Goal: Find specific page/section: Find specific page/section

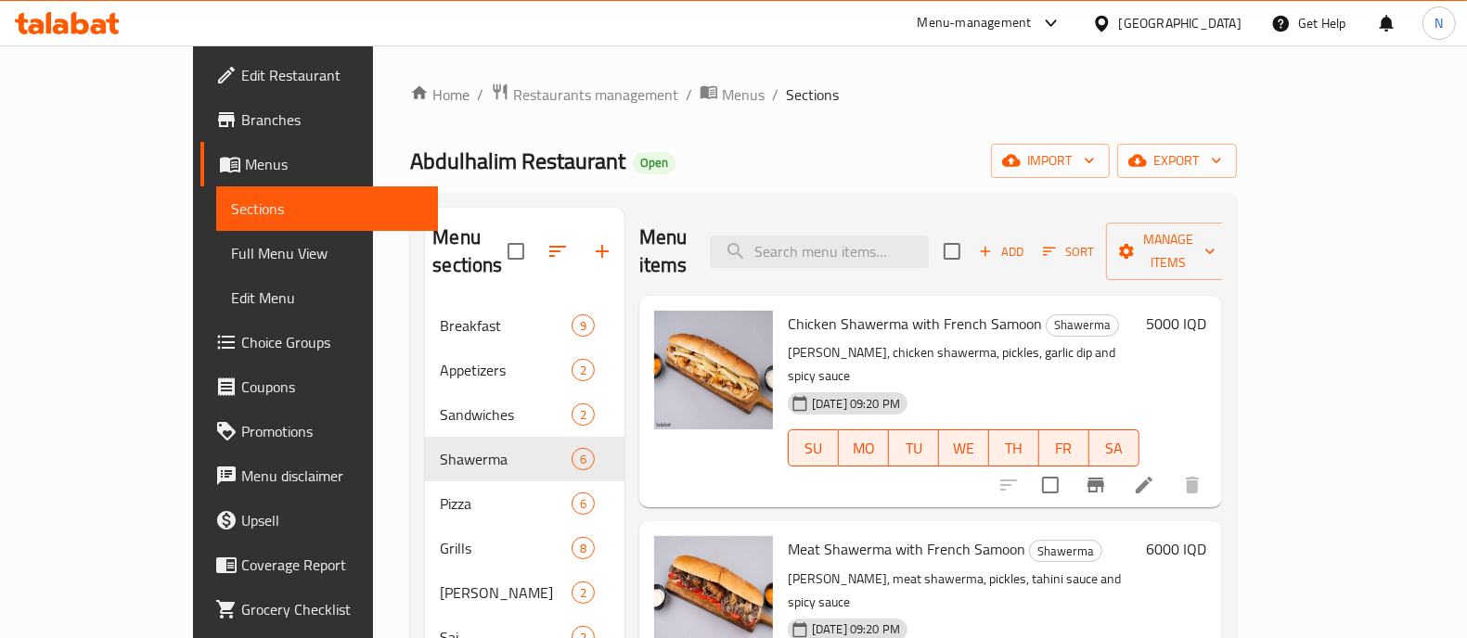
click at [76, 9] on div at bounding box center [67, 23] width 135 height 37
click at [80, 13] on icon at bounding box center [67, 23] width 105 height 22
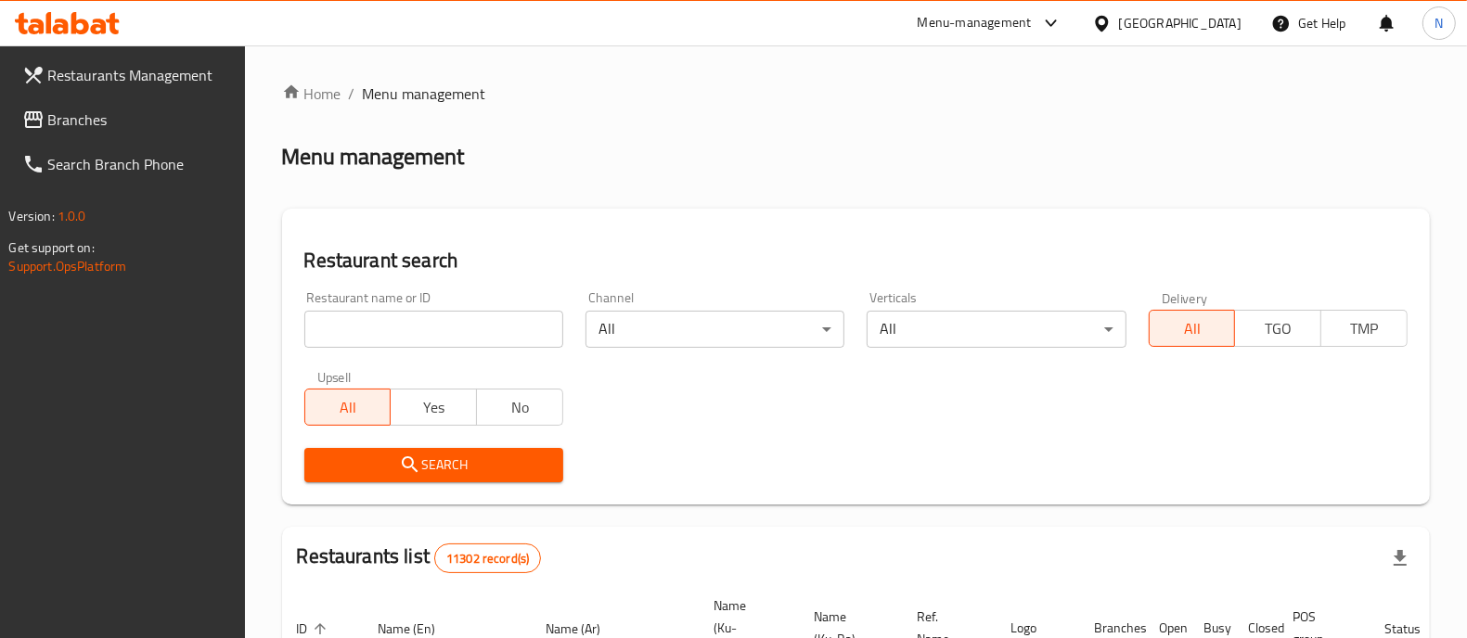
click at [388, 327] on input "search" at bounding box center [433, 329] width 259 height 37
type input "بركر الرهف"
click button "Search" at bounding box center [433, 465] width 259 height 34
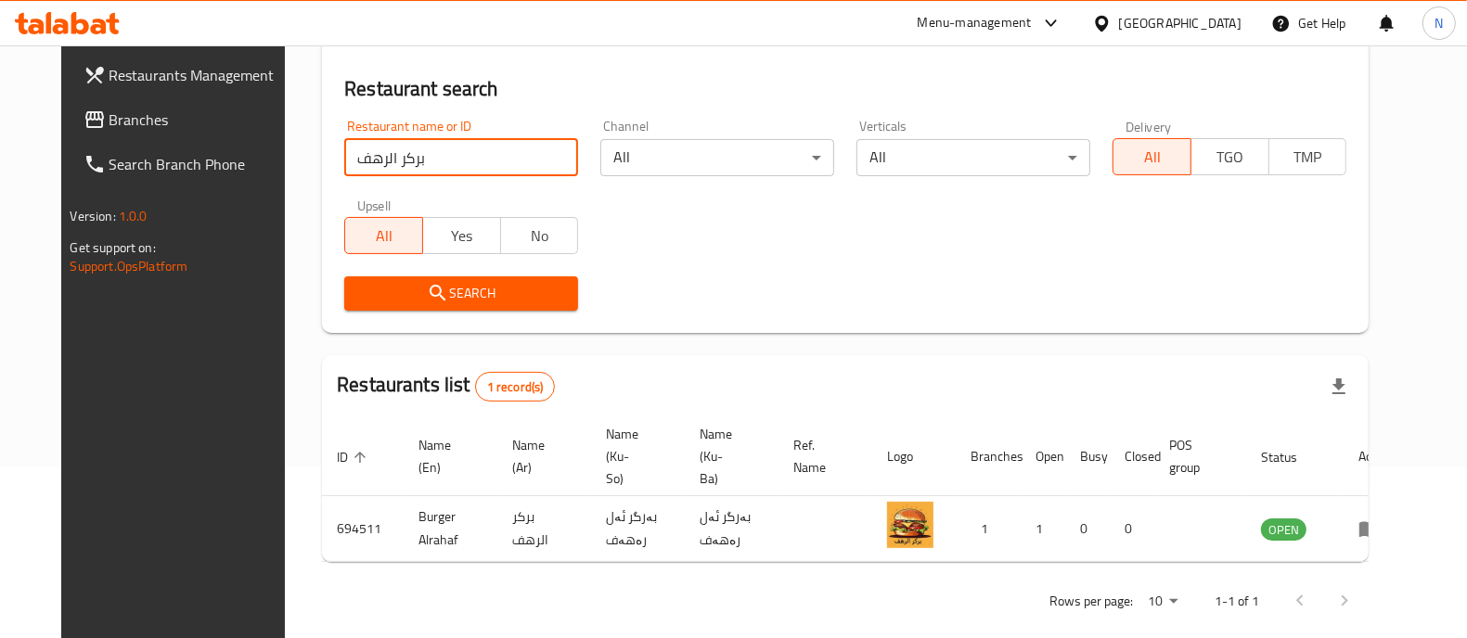
scroll to position [173, 0]
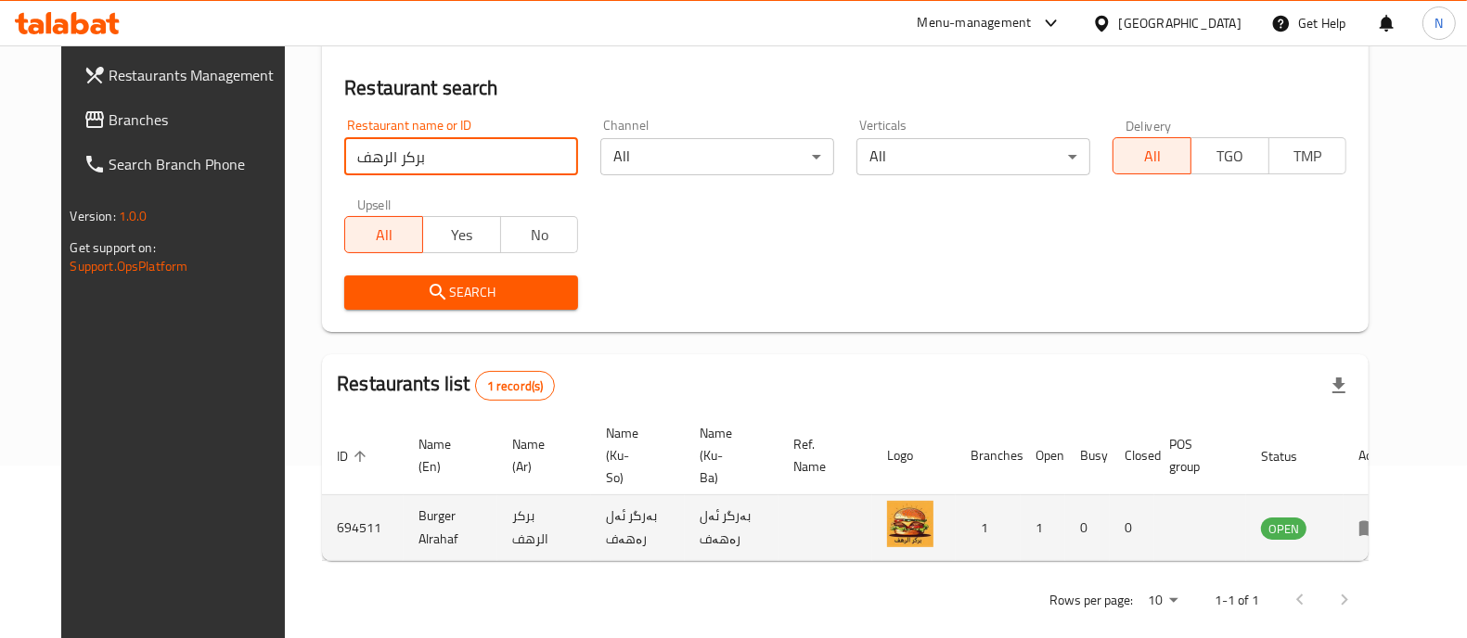
click at [404, 495] on td "Burger Alrahaf" at bounding box center [451, 528] width 94 height 66
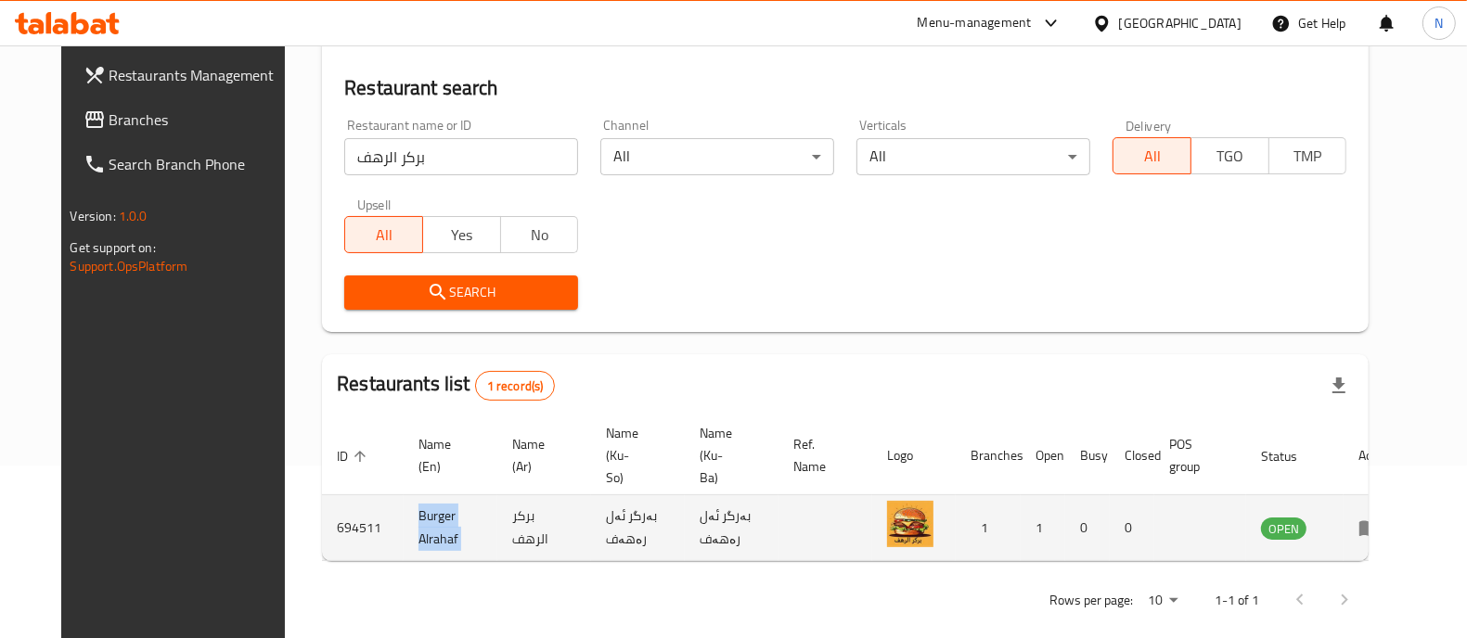
click at [404, 495] on td "Burger Alrahaf" at bounding box center [451, 528] width 94 height 66
copy td "Burger Alrahaf"
